Goal: Task Accomplishment & Management: Use online tool/utility

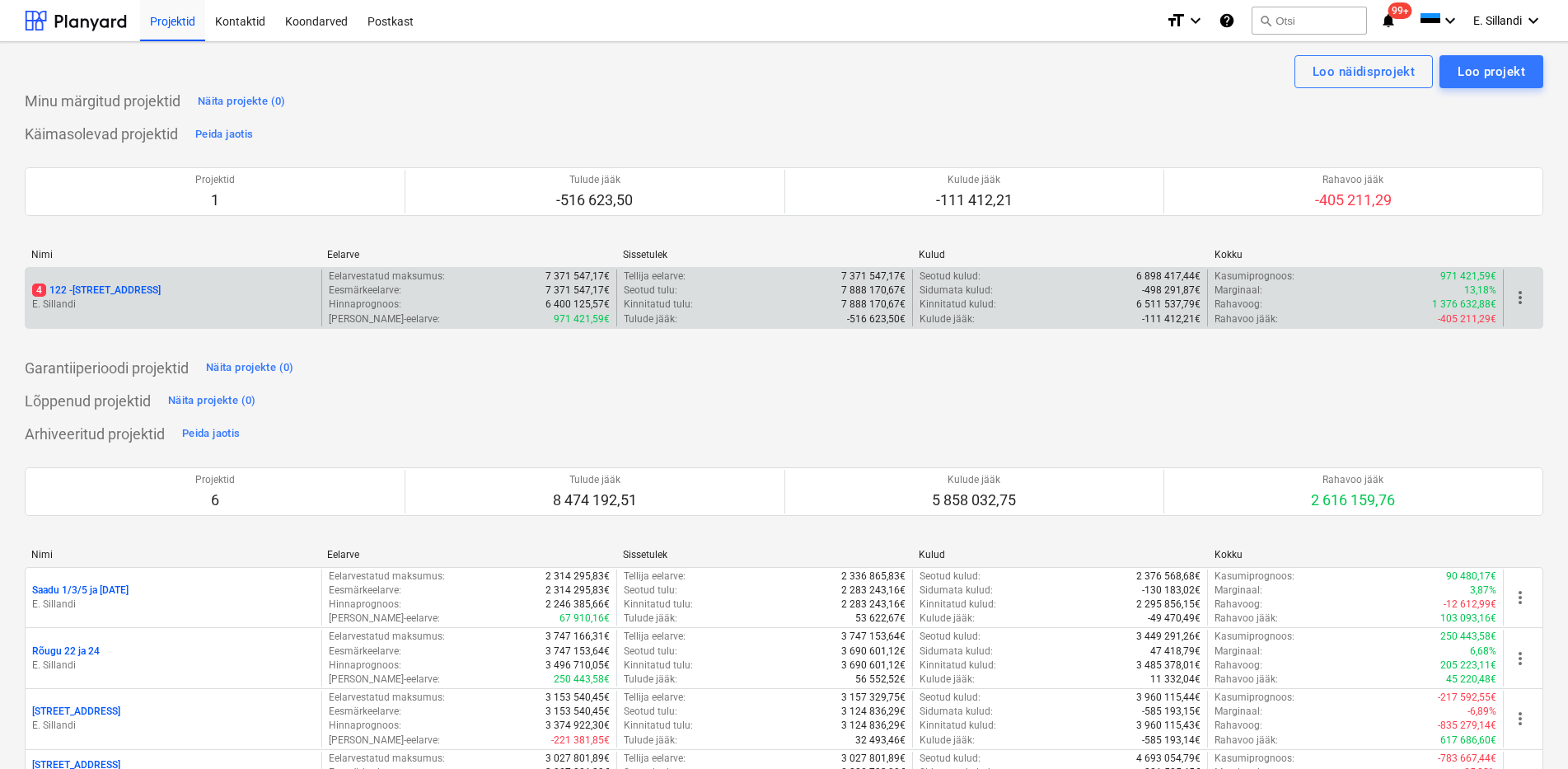
click at [90, 296] on p "4 122 - [STREET_ADDRESS]" at bounding box center [96, 290] width 129 height 14
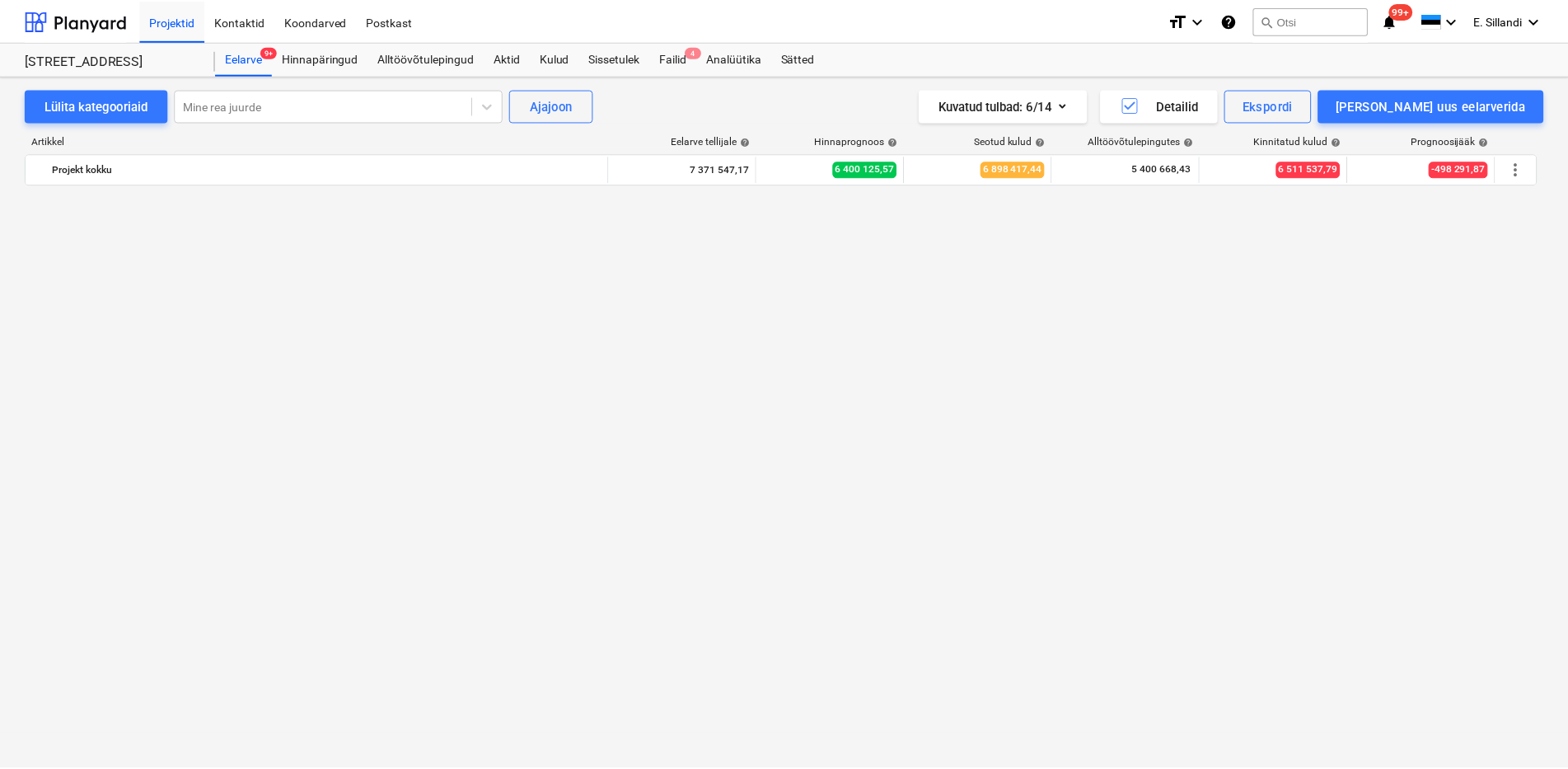
scroll to position [14690, 0]
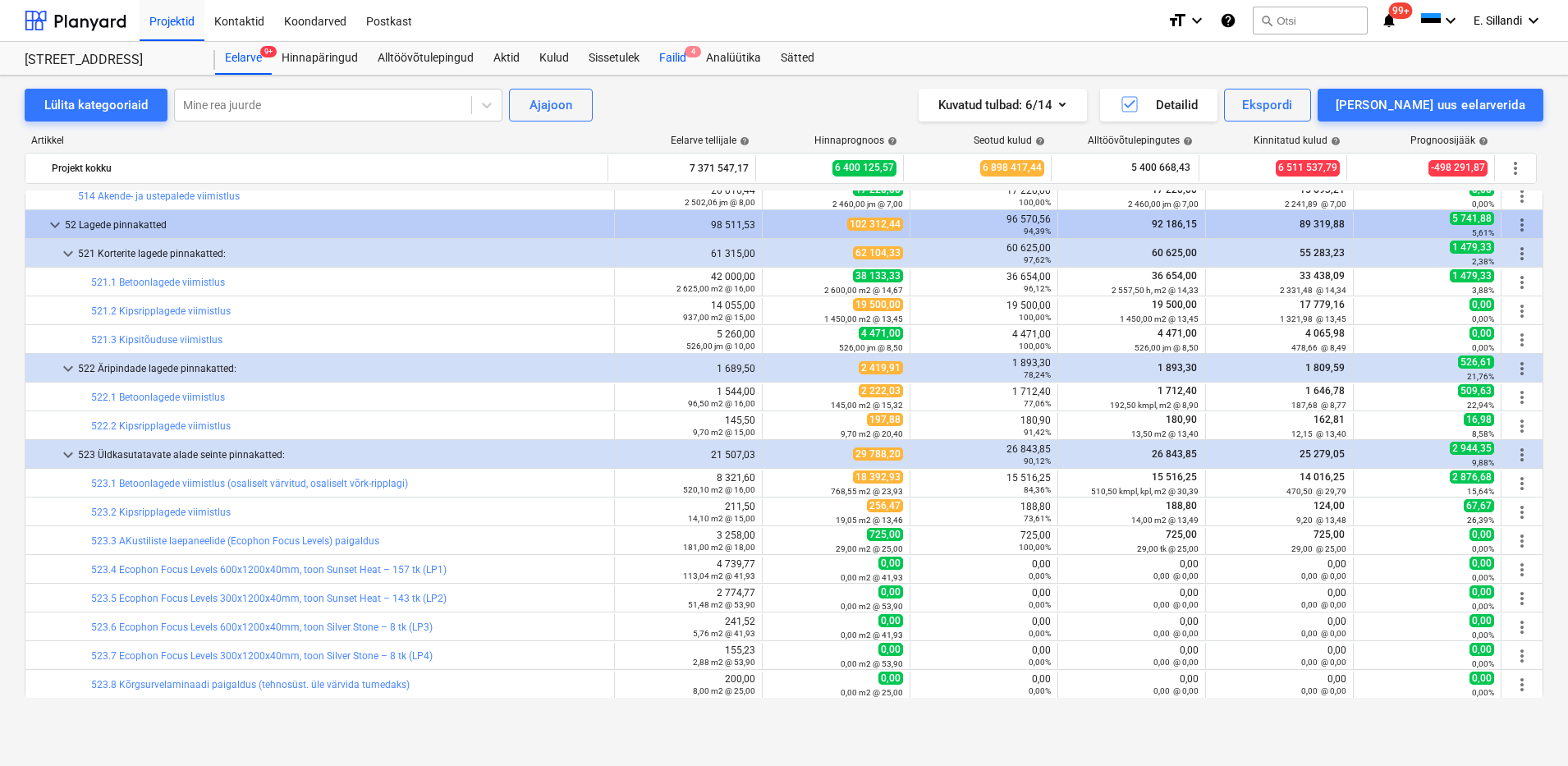
click at [684, 61] on div "Failid 4" at bounding box center [672, 58] width 47 height 33
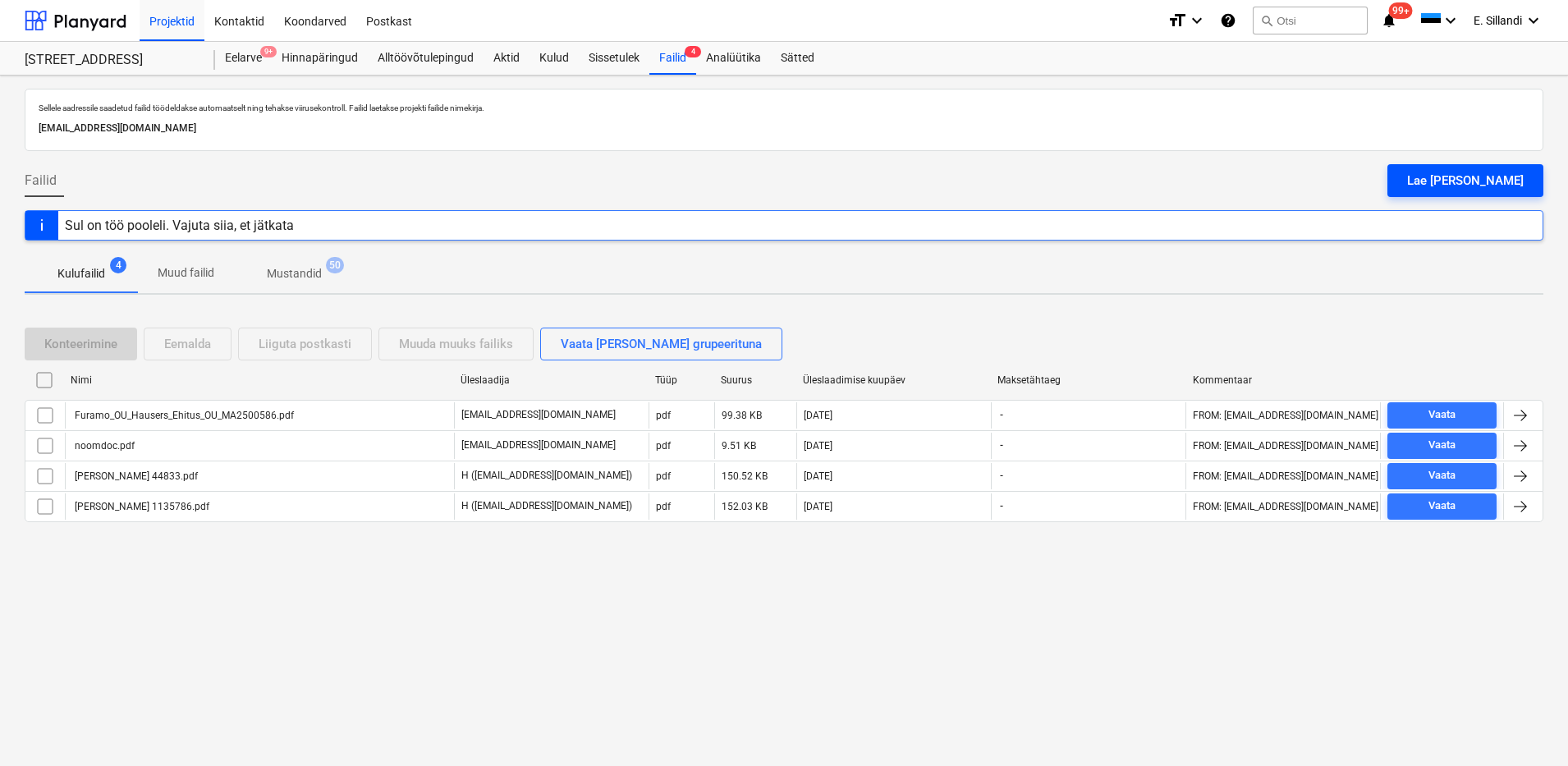
click at [1515, 184] on div "Lae [PERSON_NAME]" at bounding box center [1465, 180] width 117 height 21
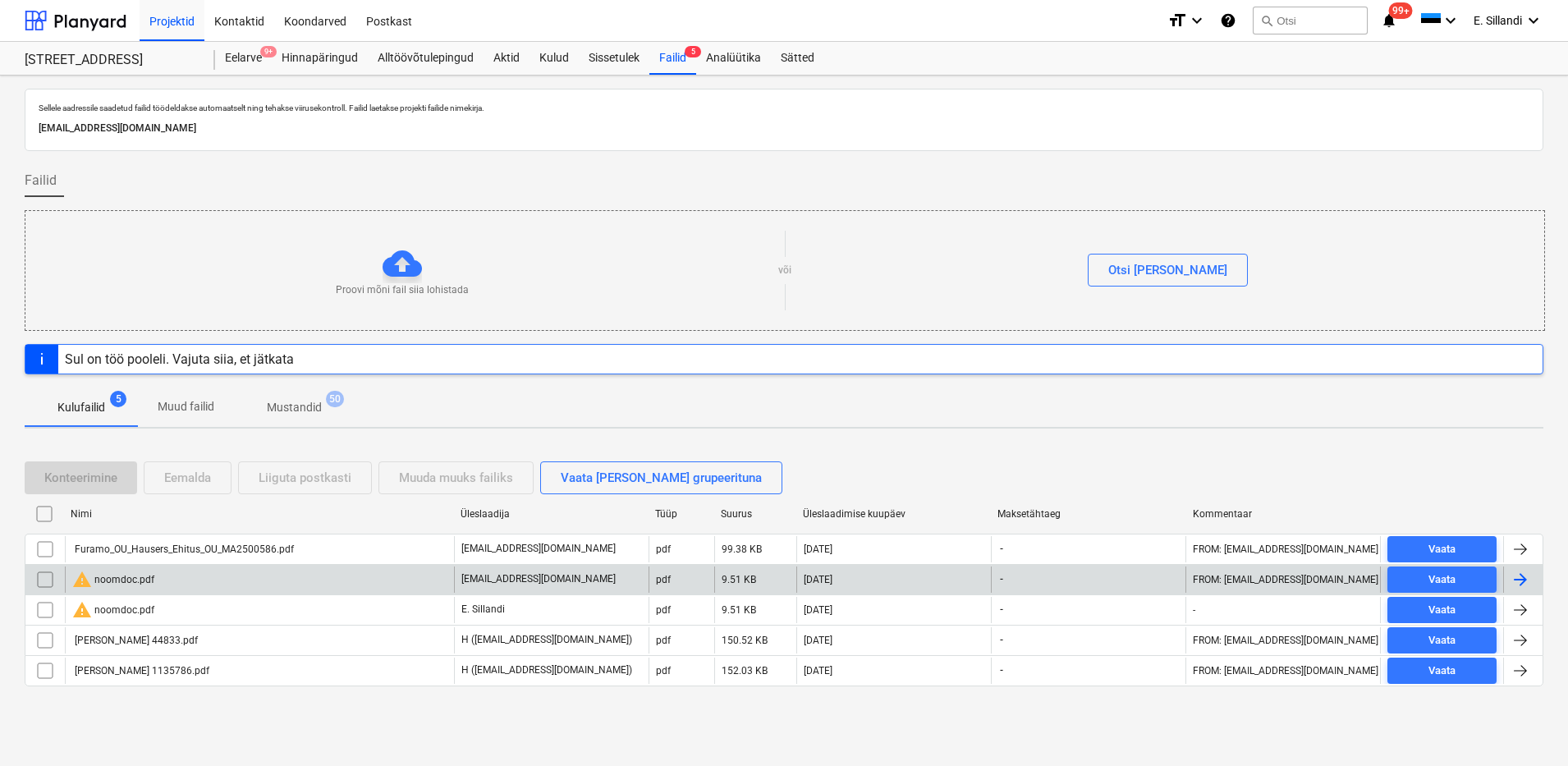
click at [46, 582] on input "checkbox" at bounding box center [46, 580] width 27 height 27
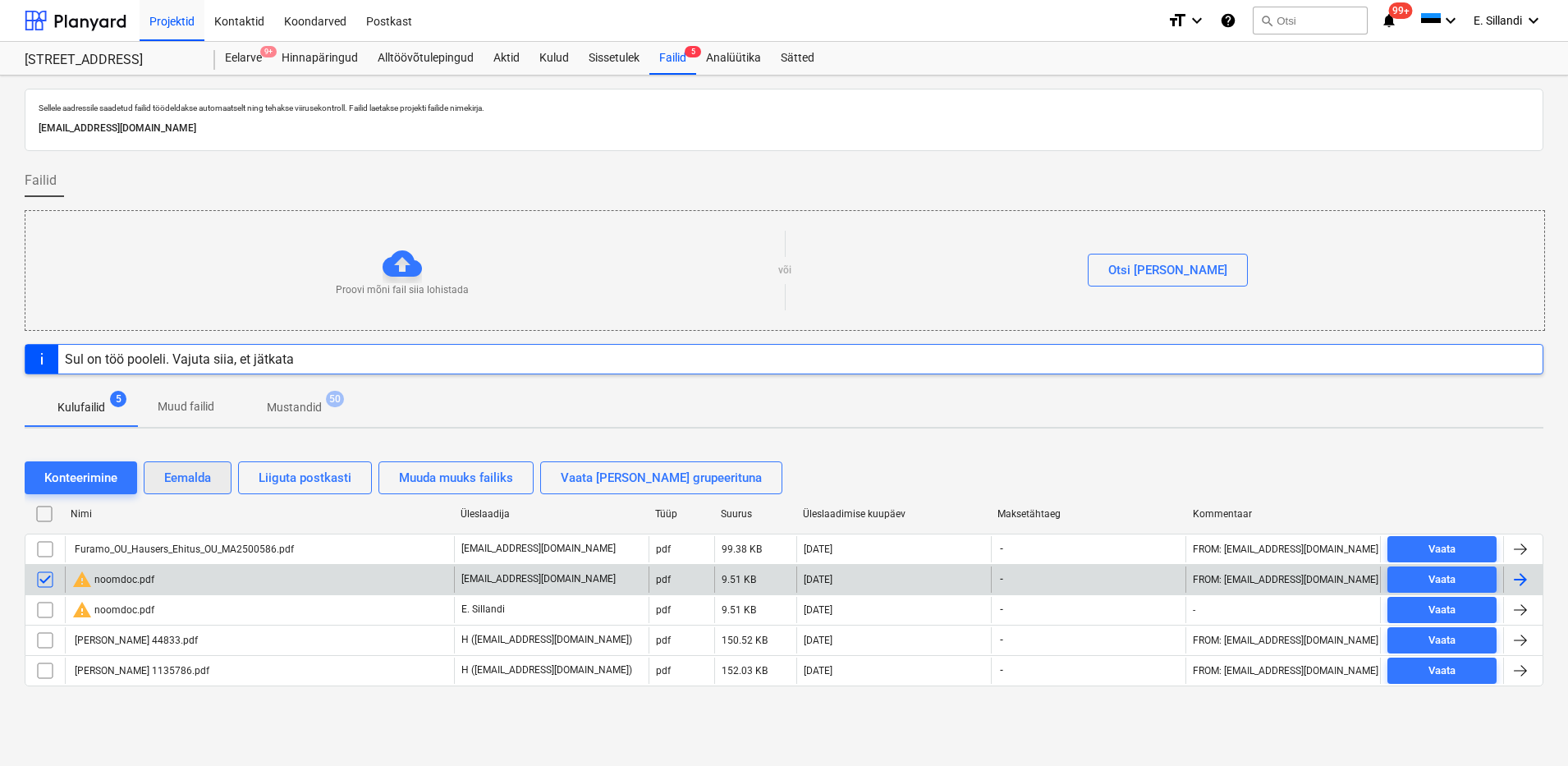
click at [203, 477] on div "Eemalda" at bounding box center [187, 477] width 47 height 21
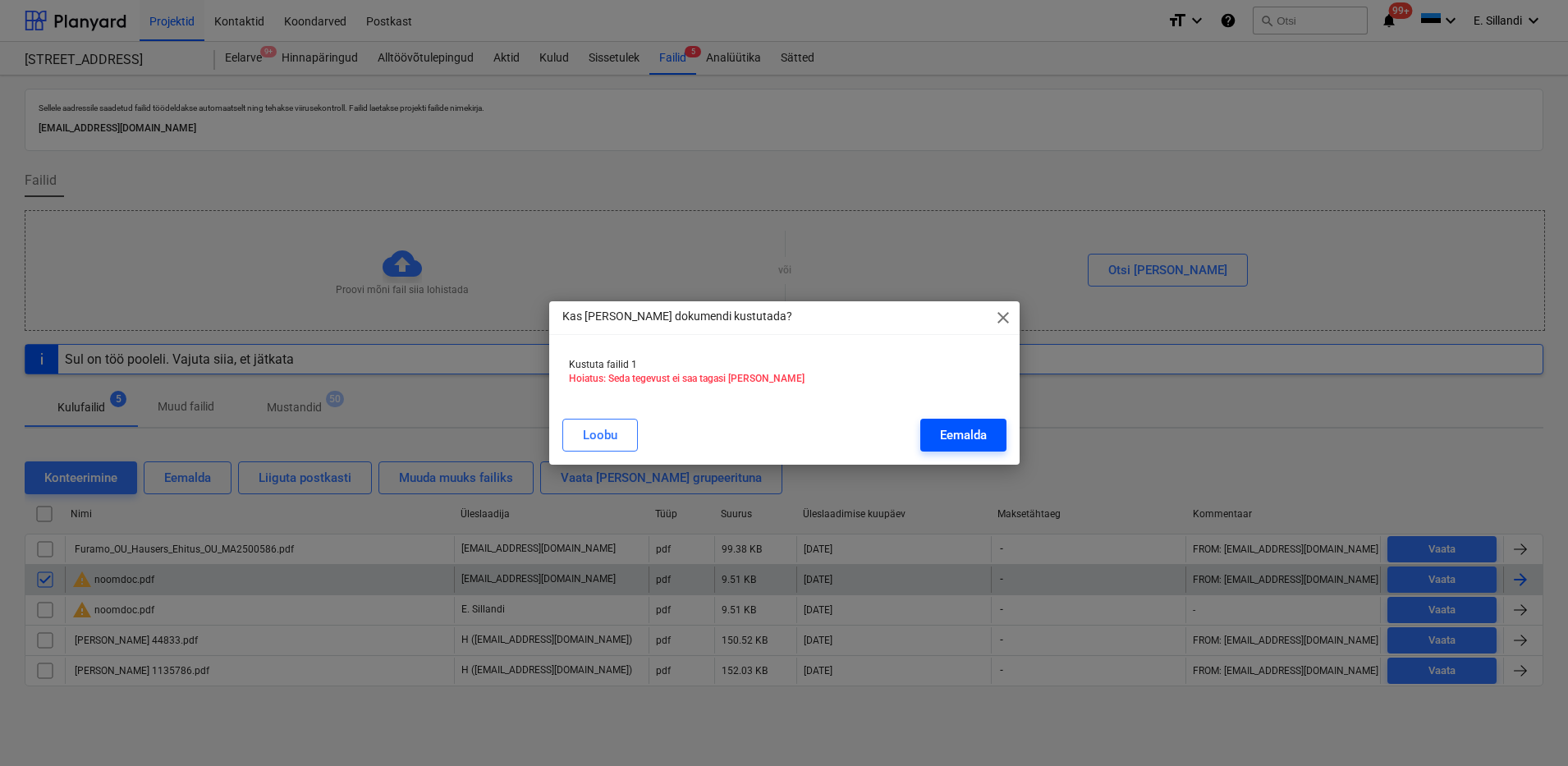
click at [999, 421] on button "Eemalda" at bounding box center [962, 435] width 86 height 33
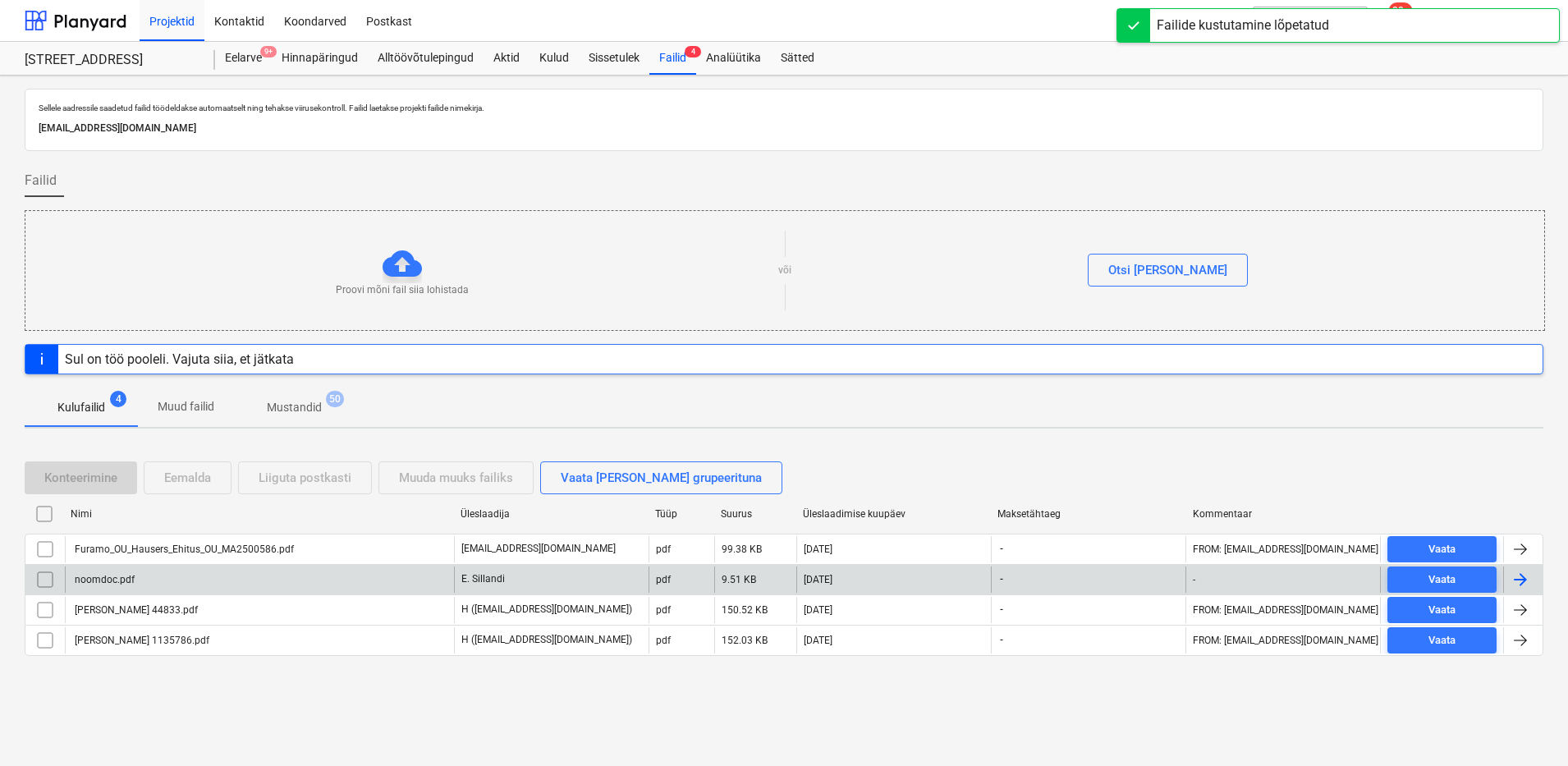
click at [466, 587] on div "E. Sillandi" at bounding box center [551, 580] width 195 height 27
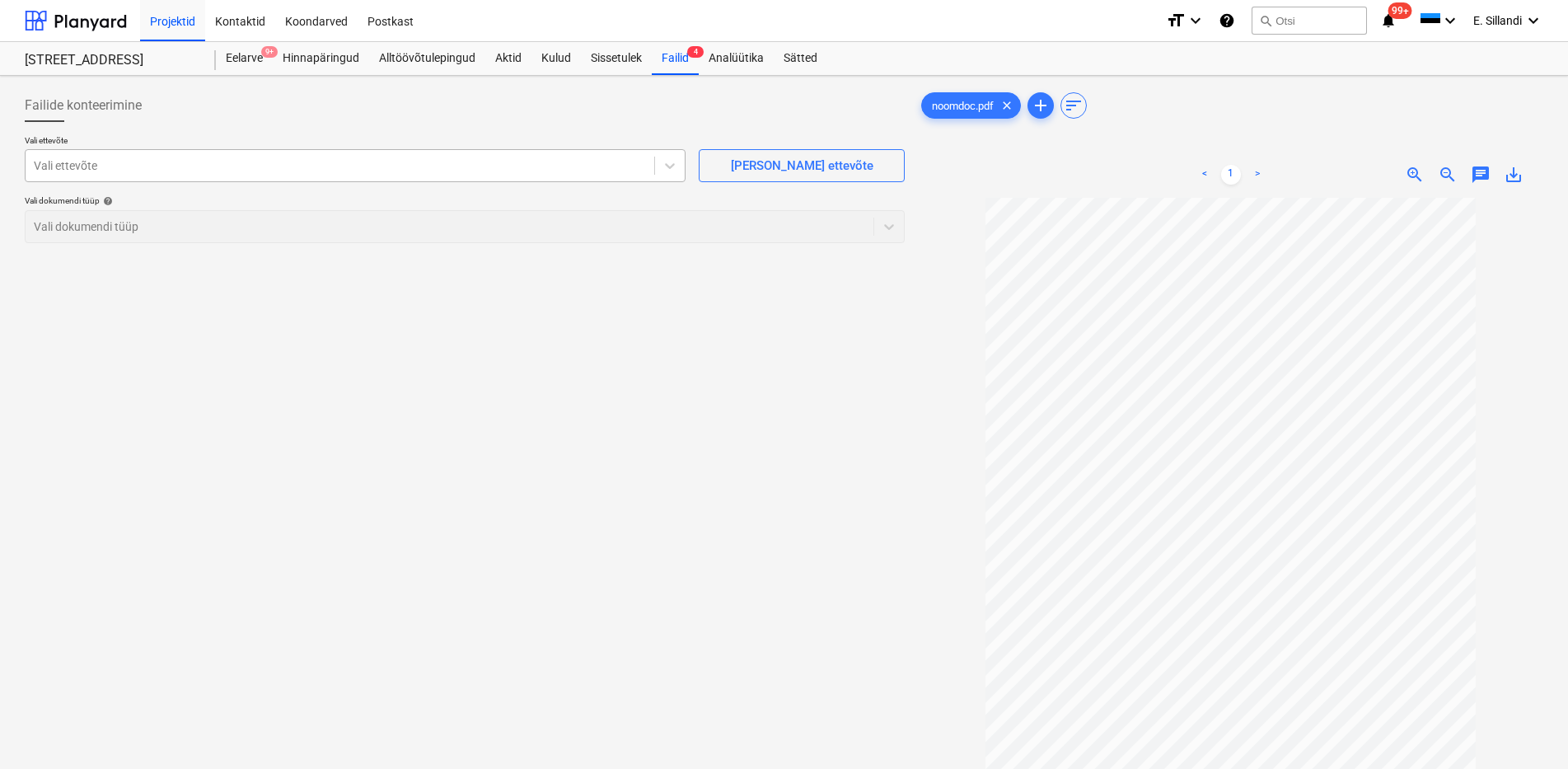
click at [481, 173] on div at bounding box center [339, 165] width 613 height 16
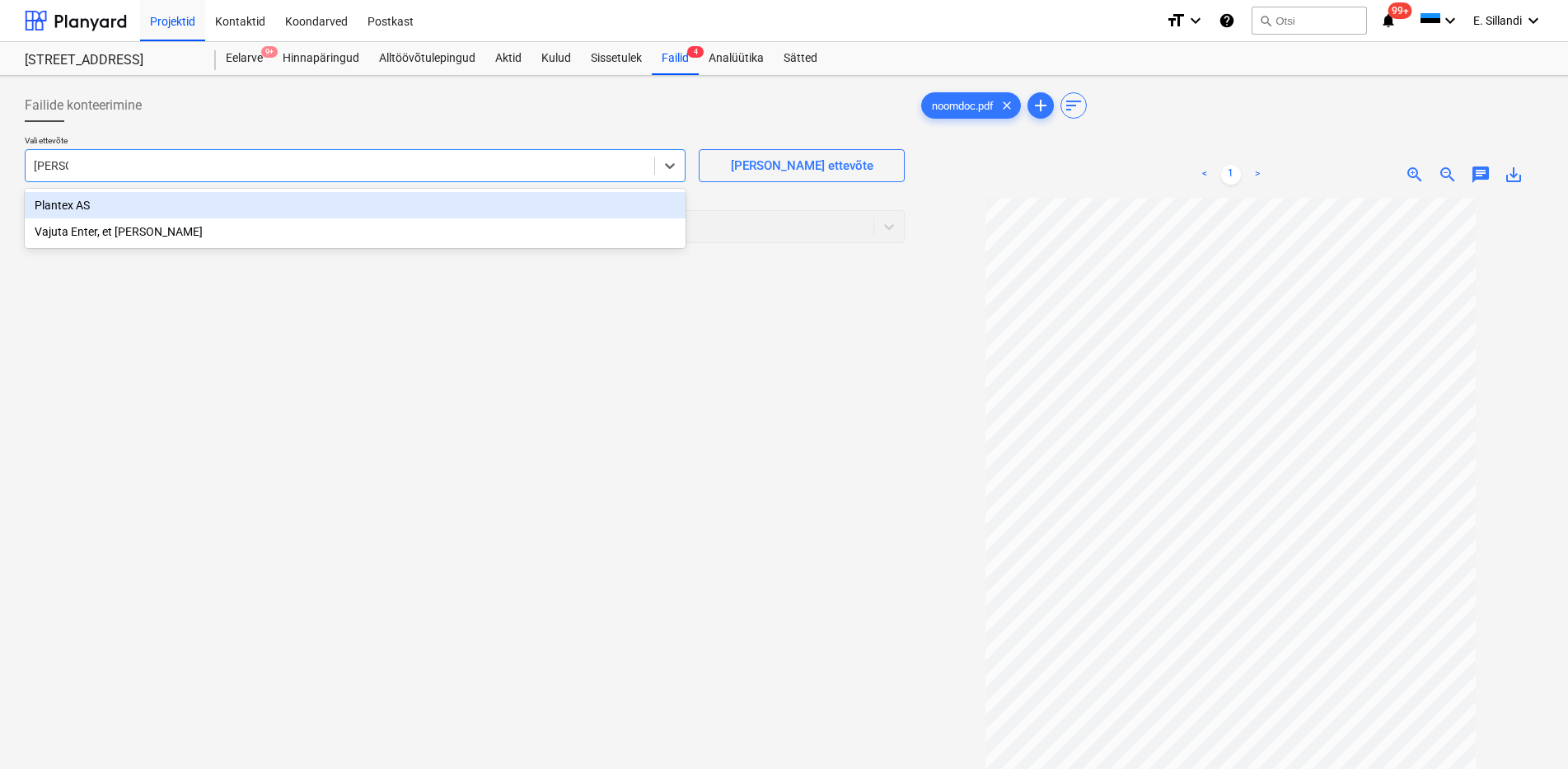
type input "plantex"
click at [399, 206] on div "Plantex AS" at bounding box center [355, 205] width 661 height 27
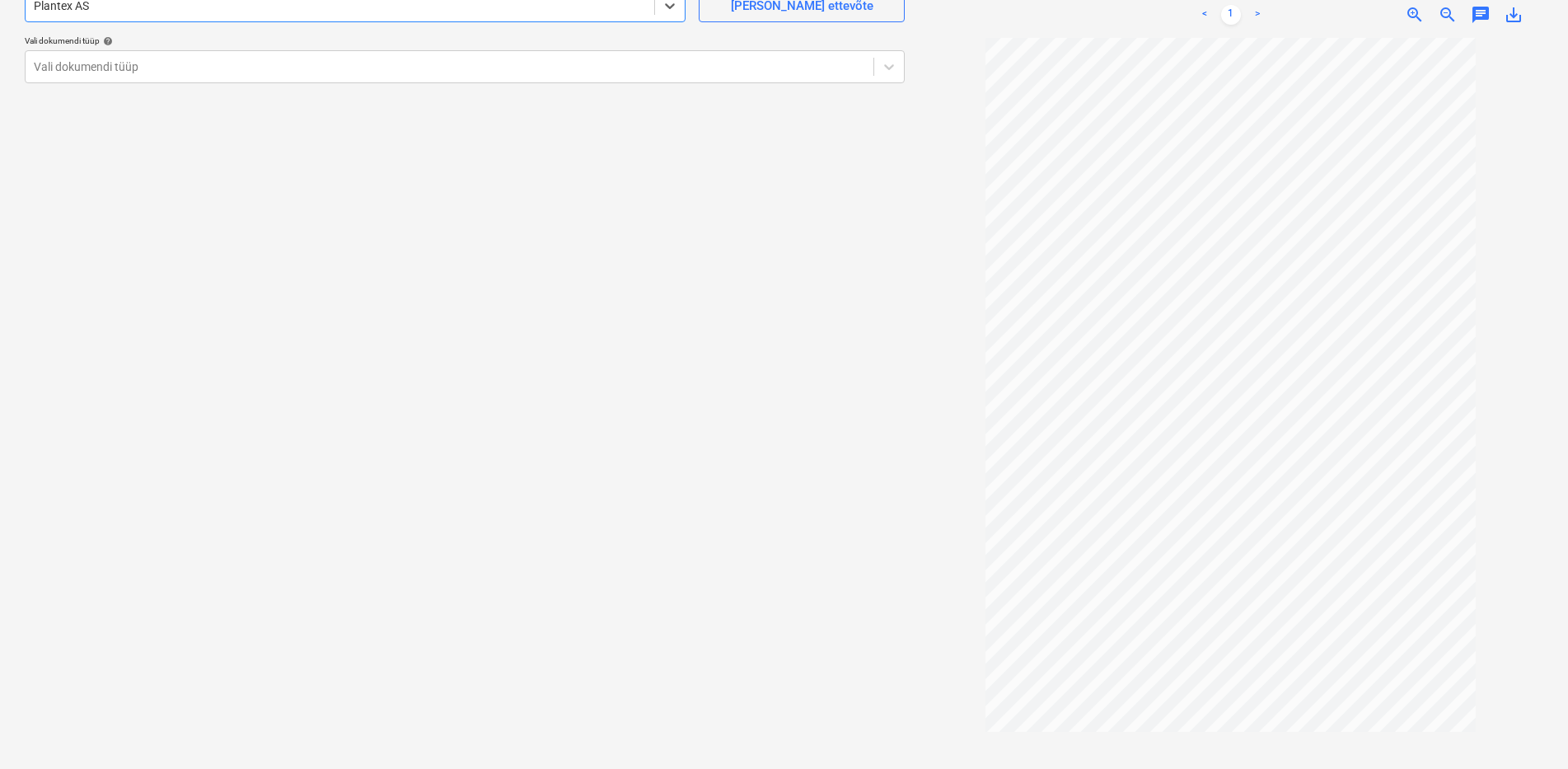
scroll to position [165, 0]
click at [533, 70] on div at bounding box center [449, 61] width 832 height 16
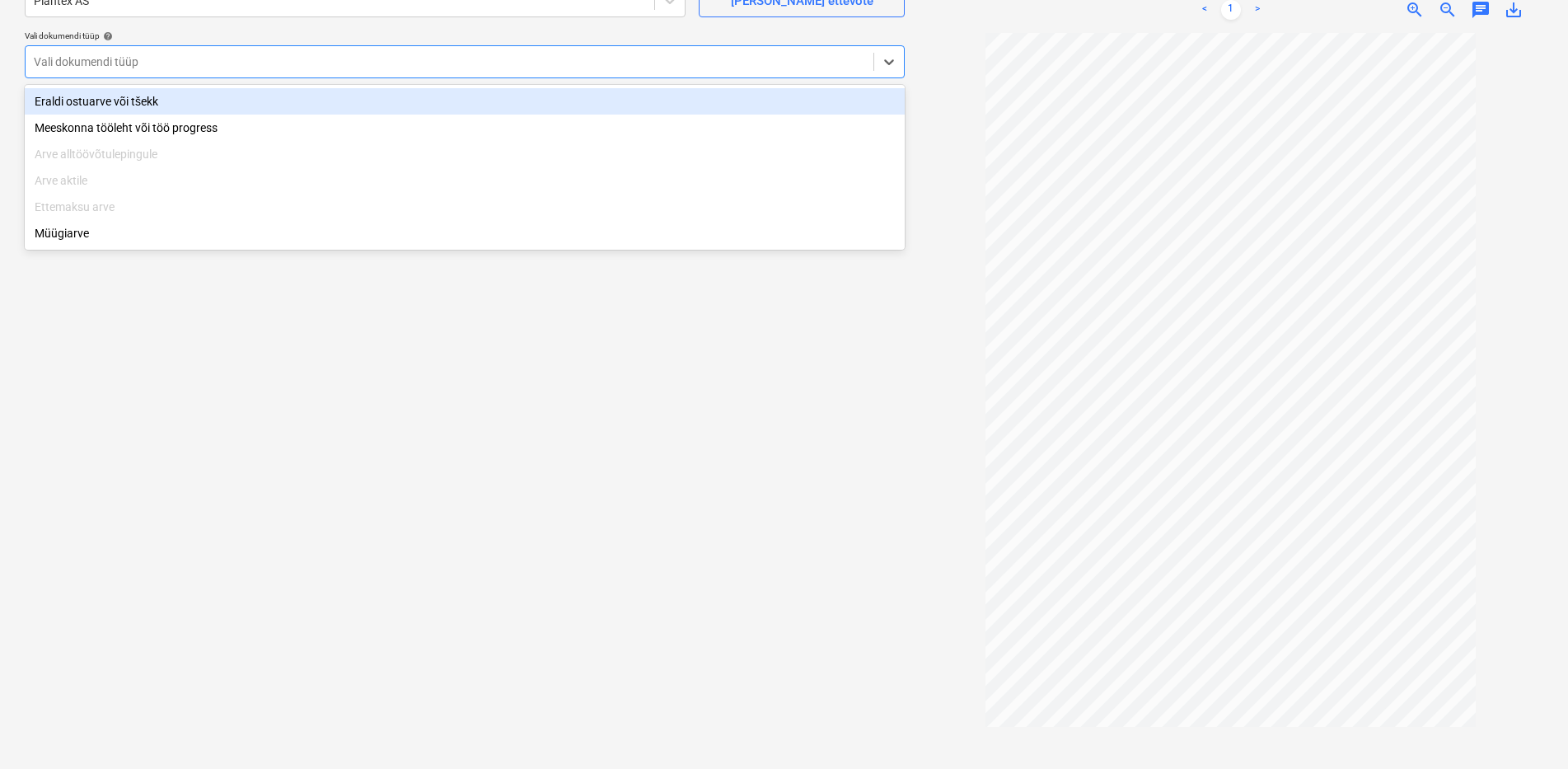
click at [476, 111] on div "Eraldi ostuarve või tšekk" at bounding box center [465, 102] width 880 height 27
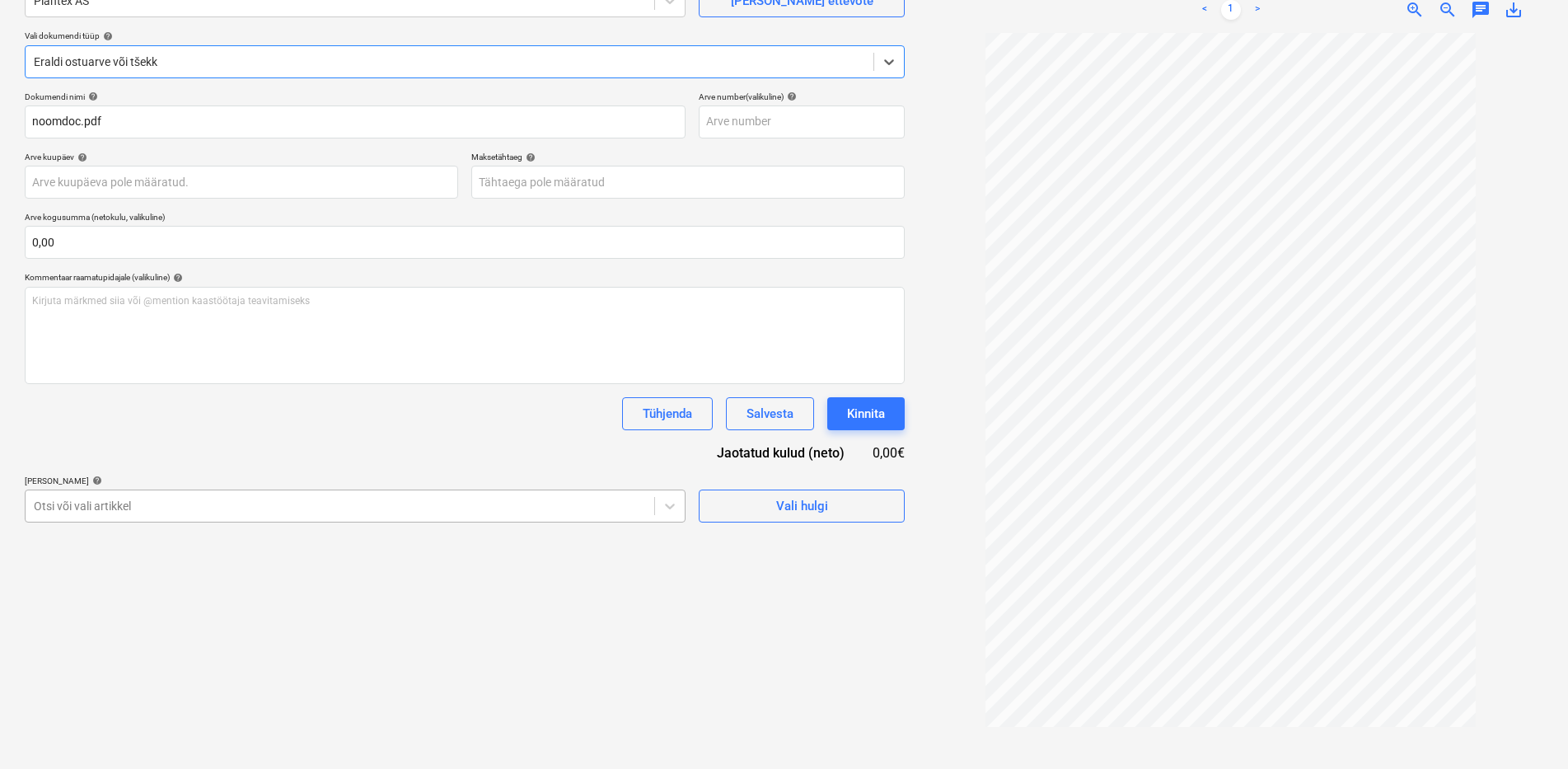
click at [225, 500] on div at bounding box center [339, 505] width 613 height 16
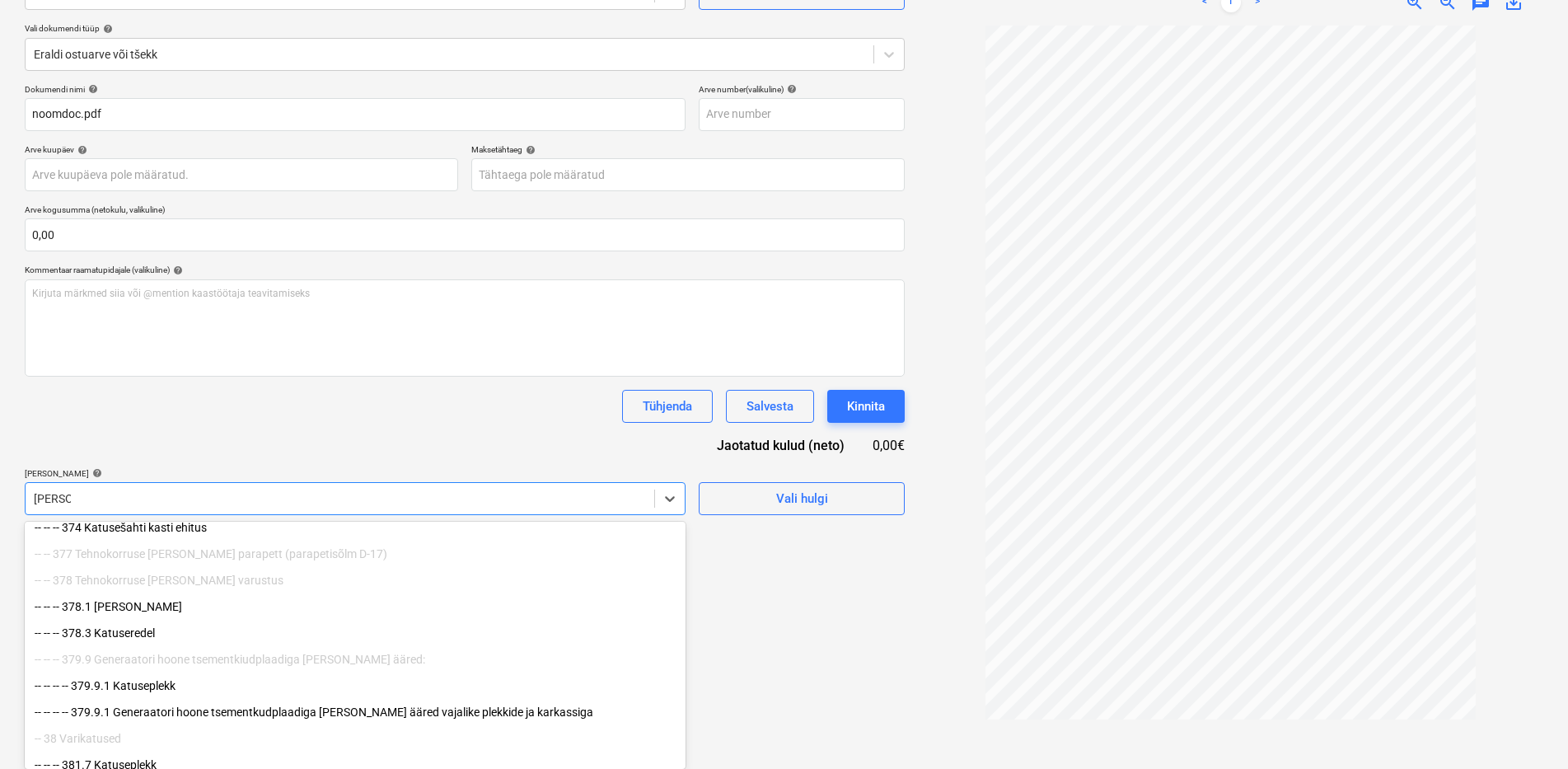
scroll to position [189, 0]
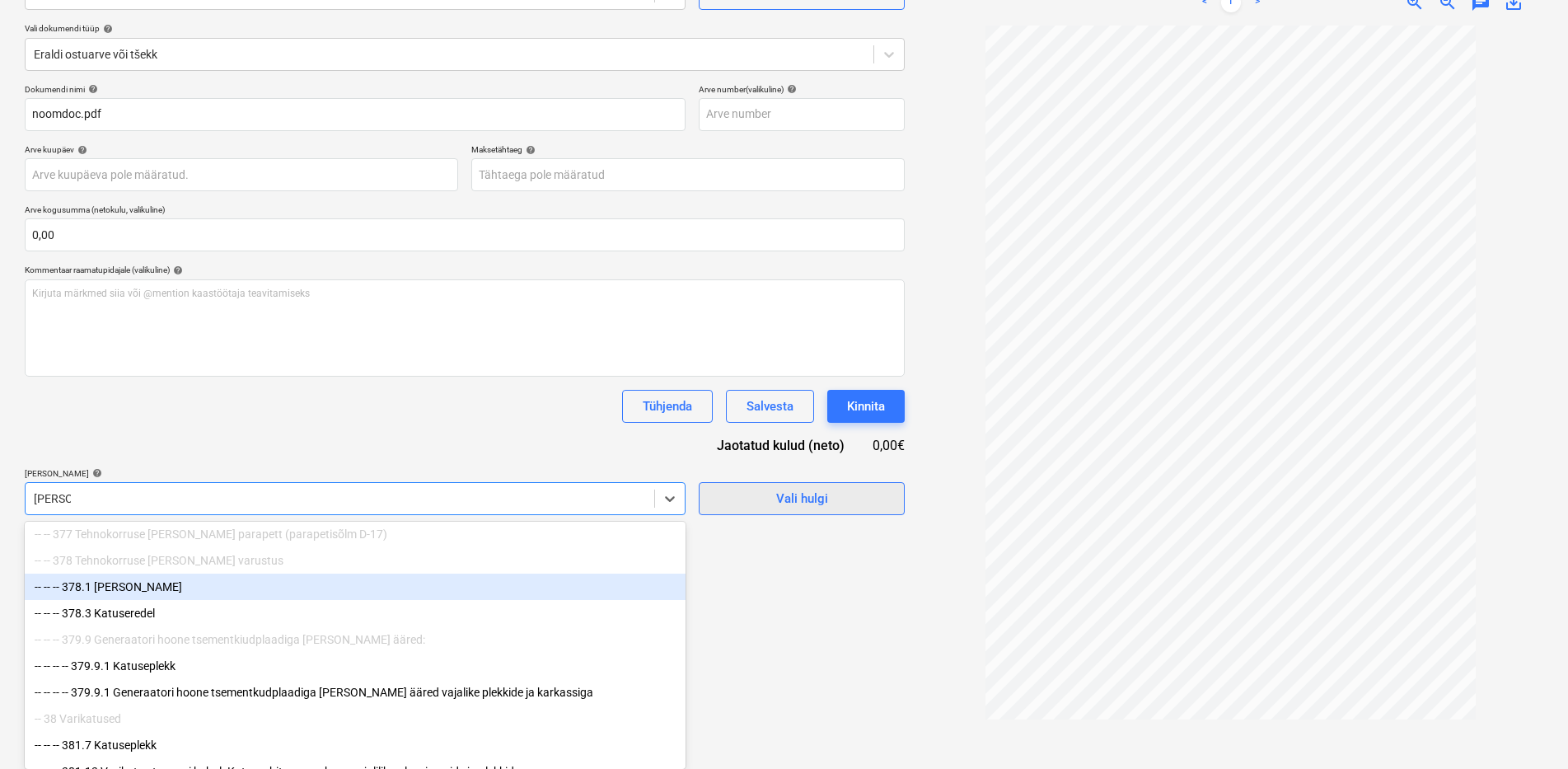
type input "[PERSON_NAME]"
click at [749, 503] on span "Vali hulgi" at bounding box center [801, 498] width 165 height 21
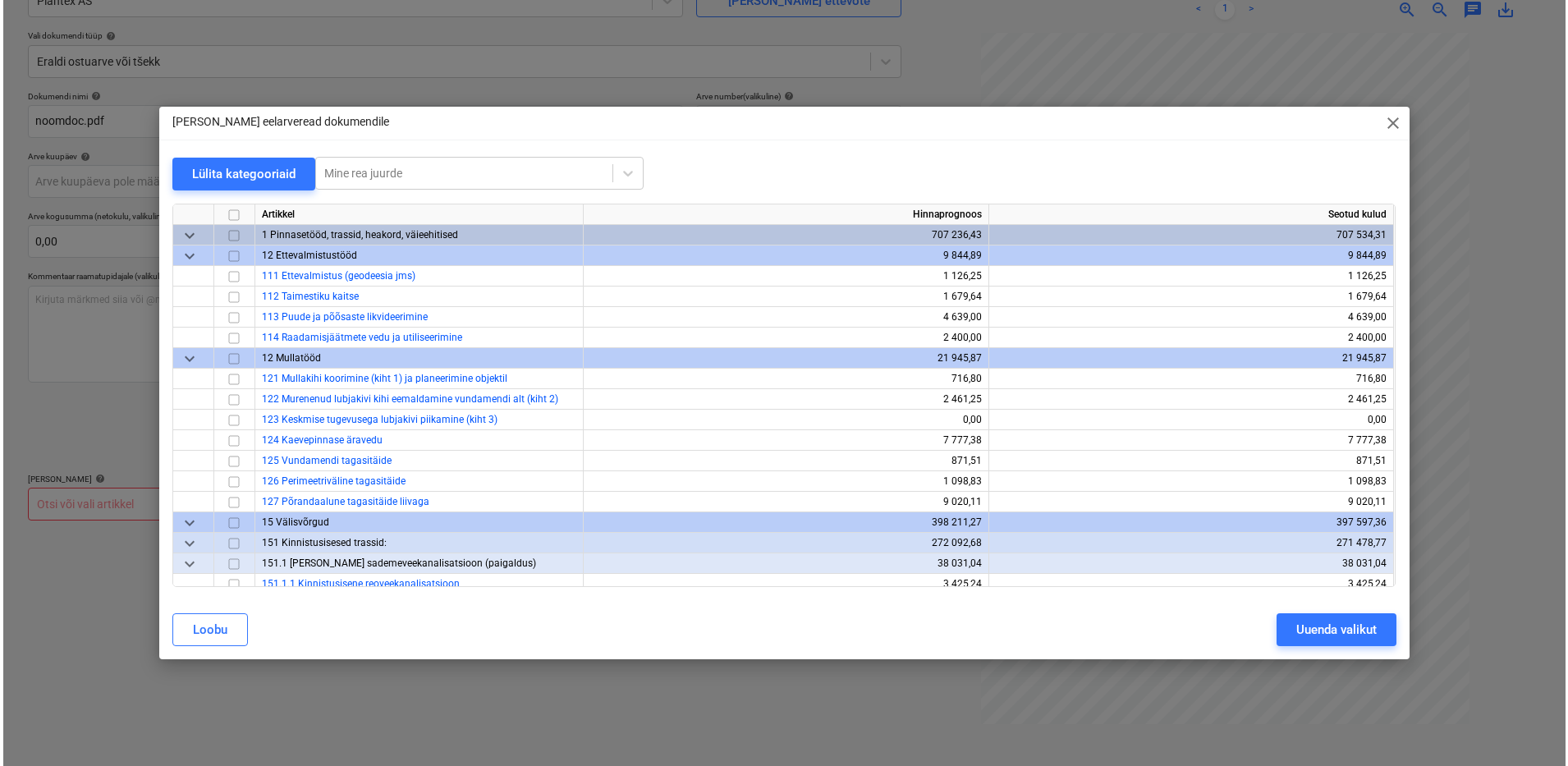
scroll to position [164, 0]
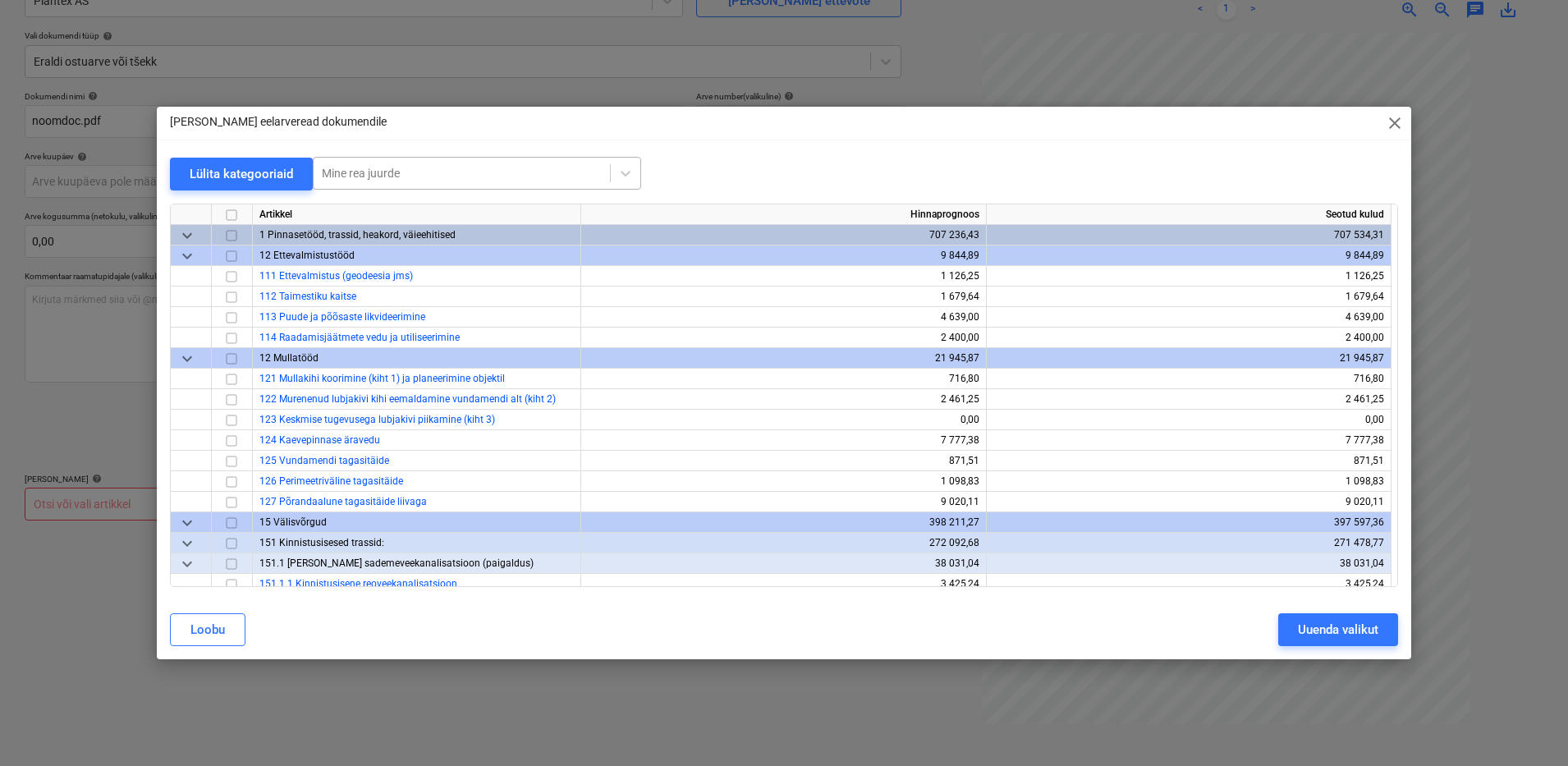
click at [380, 161] on div "Mine rea juurde" at bounding box center [461, 173] width 296 height 23
type input "katuseter"
click at [378, 215] on div "-- -- 362 Katuseterrass" at bounding box center [476, 214] width 328 height 27
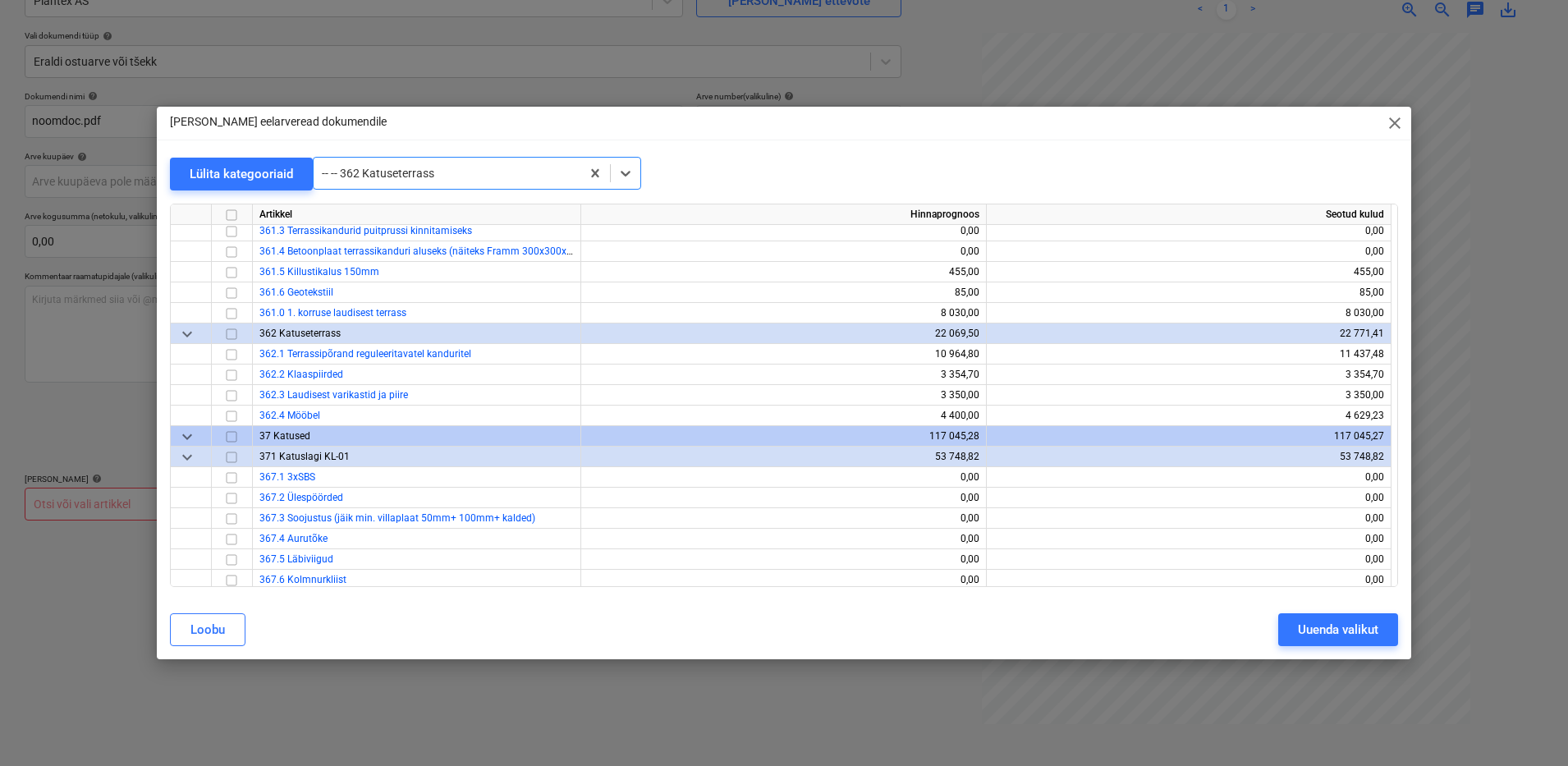
scroll to position [5540, 0]
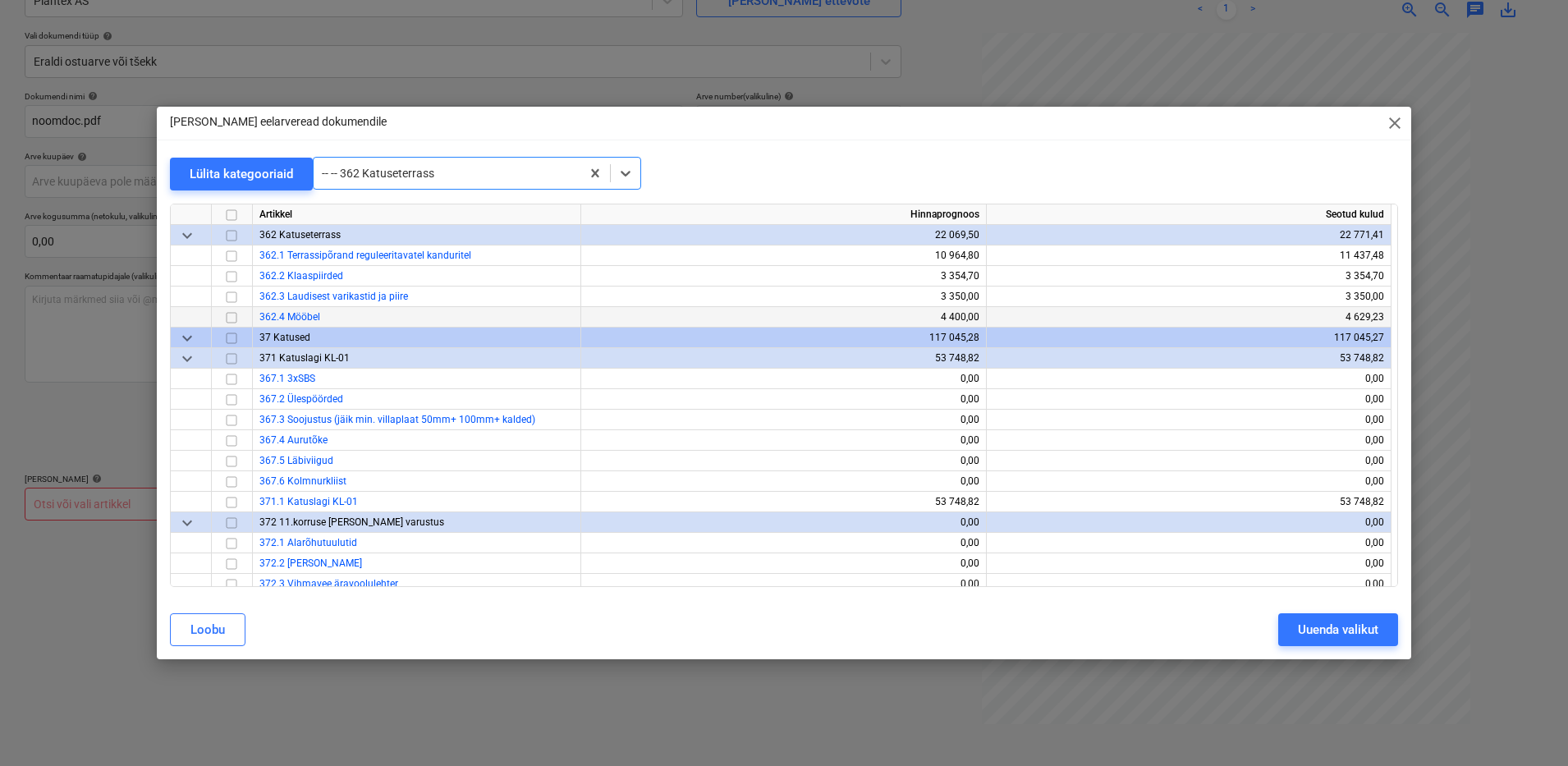
click at [227, 318] on input "checkbox" at bounding box center [231, 317] width 20 height 20
click at [1322, 626] on div "Uuenda valikut" at bounding box center [1337, 629] width 81 height 21
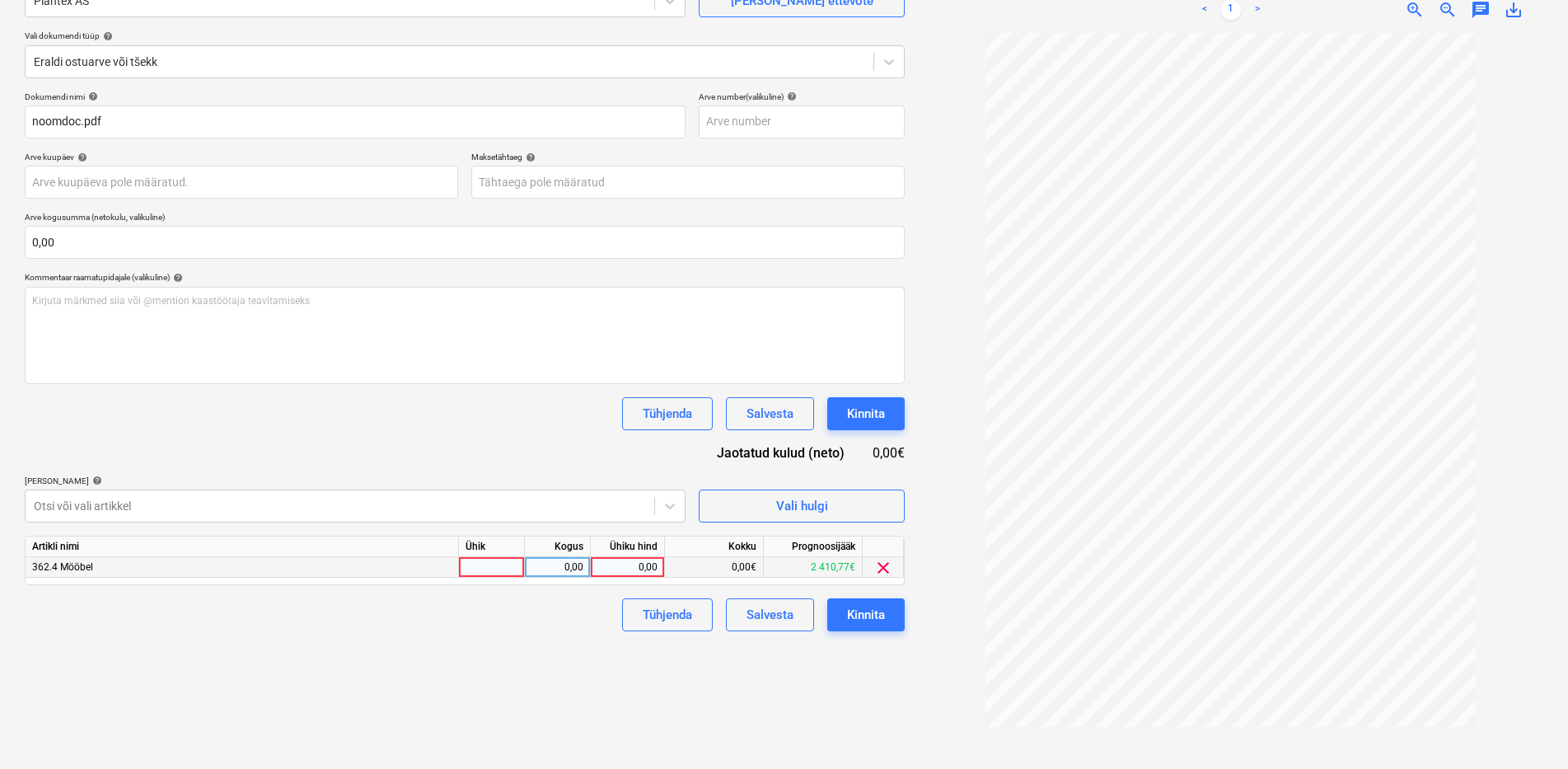
click at [625, 567] on div "0,00" at bounding box center [627, 568] width 60 height 21
type input "477,60"
click at [569, 617] on div "Tühjenda Salvesta Kinnita" at bounding box center [465, 615] width 880 height 33
click at [864, 617] on div "Kinnita" at bounding box center [866, 615] width 38 height 21
